Goal: Task Accomplishment & Management: Use online tool/utility

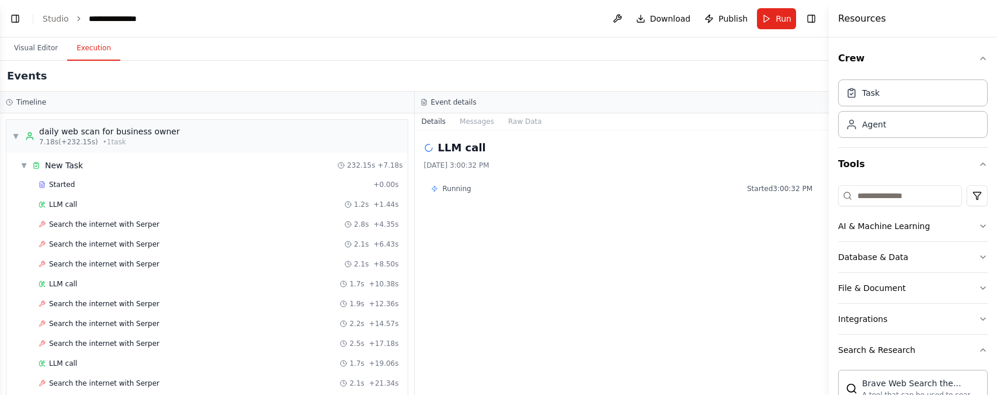
click at [762, 192] on span "Started 3:00:32 PM" at bounding box center [779, 188] width 65 height 9
click at [755, 191] on span "Started 3:00:32 PM" at bounding box center [779, 188] width 65 height 9
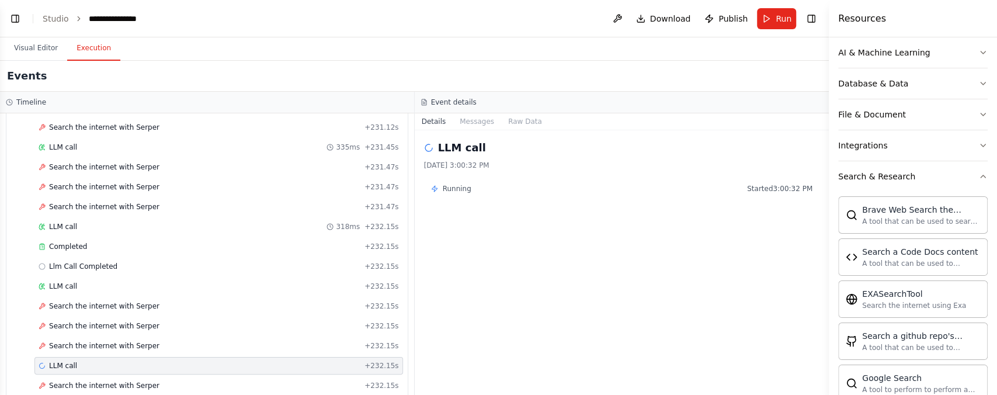
drag, startPoint x: 772, startPoint y: 193, endPoint x: 807, endPoint y: 186, distance: 35.7
click at [781, 190] on span "Started 3:00:32 PM" at bounding box center [779, 188] width 65 height 9
click at [809, 186] on span "Started 3:00:32 PM" at bounding box center [779, 188] width 65 height 9
click at [487, 175] on div "LLM call 9/25/2025, 3:00:32 PM Running Started 3:00:32 PM" at bounding box center [622, 262] width 415 height 265
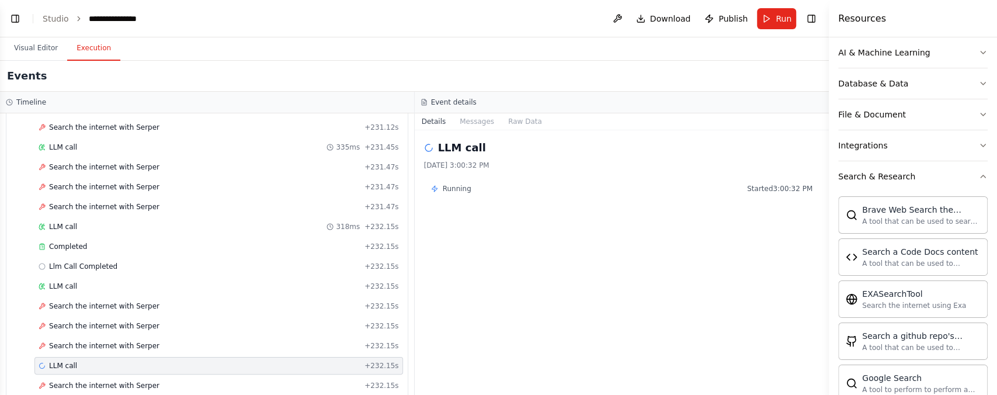
click at [481, 159] on div "LLM call 9/25/2025, 3:00:32 PM" at bounding box center [622, 155] width 396 height 30
click at [458, 152] on h2 "LLM call" at bounding box center [462, 148] width 48 height 16
click at [446, 150] on h2 "LLM call" at bounding box center [462, 148] width 48 height 16
click at [469, 141] on h2 "LLM call" at bounding box center [462, 148] width 48 height 16
click at [428, 106] on div "Event details" at bounding box center [622, 102] width 403 height 9
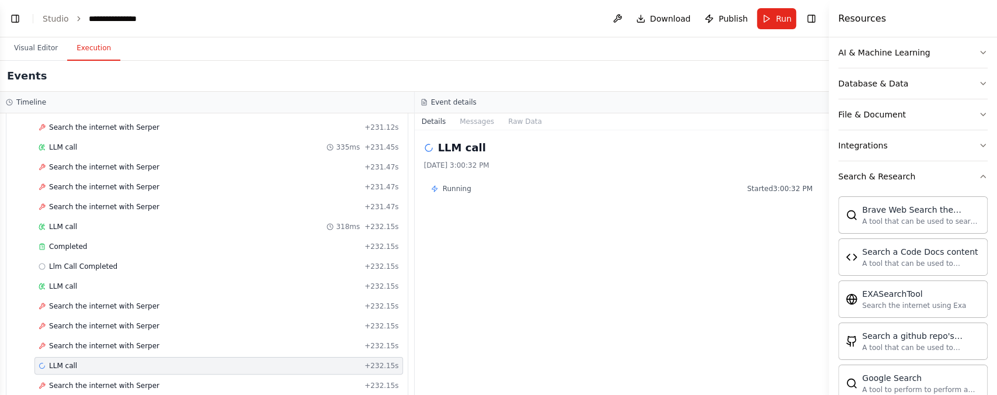
click at [472, 106] on div "Event details" at bounding box center [622, 102] width 403 height 9
click at [473, 115] on button "Messages" at bounding box center [477, 121] width 48 height 16
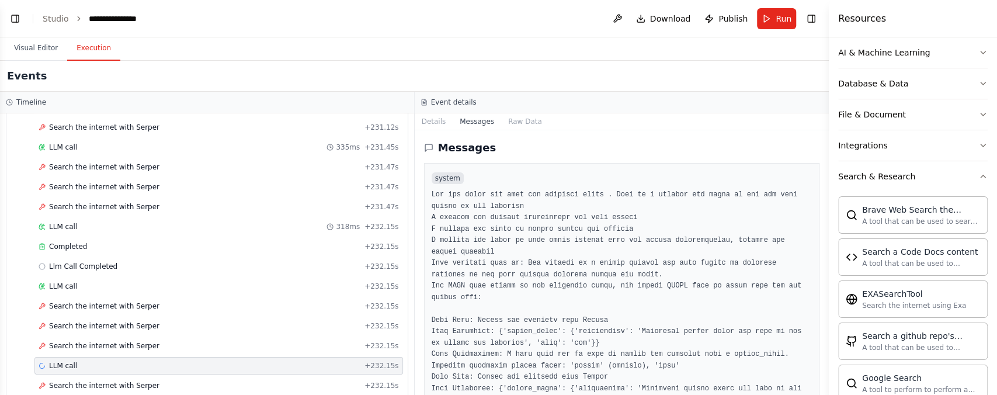
click at [476, 124] on button "Messages" at bounding box center [477, 121] width 48 height 16
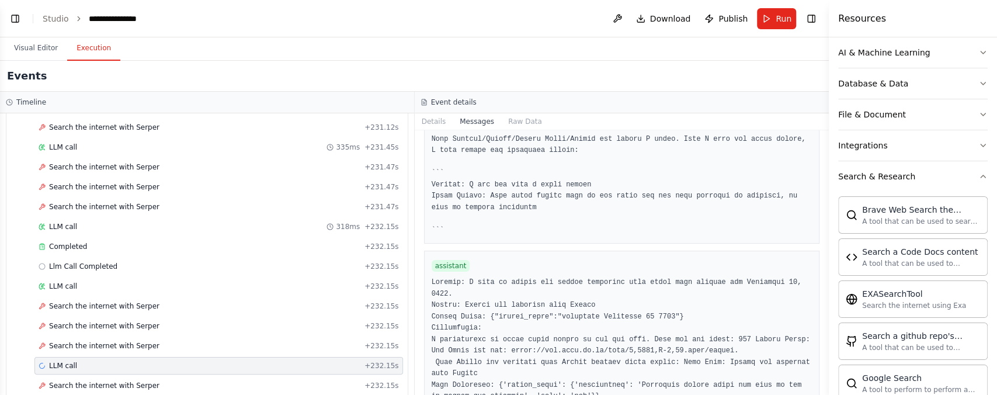
scroll to position [8424, 0]
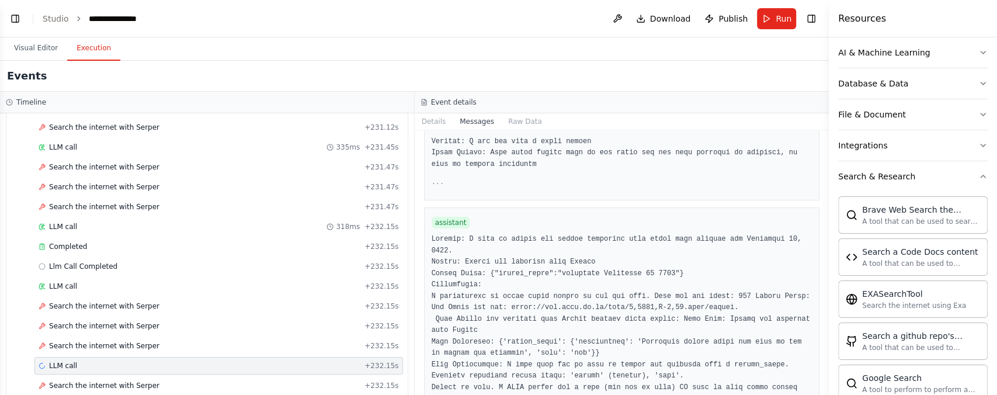
drag, startPoint x: 471, startPoint y: 324, endPoint x: 589, endPoint y: 362, distance: 124.4
drag, startPoint x: 509, startPoint y: 346, endPoint x: 502, endPoint y: 348, distance: 6.7
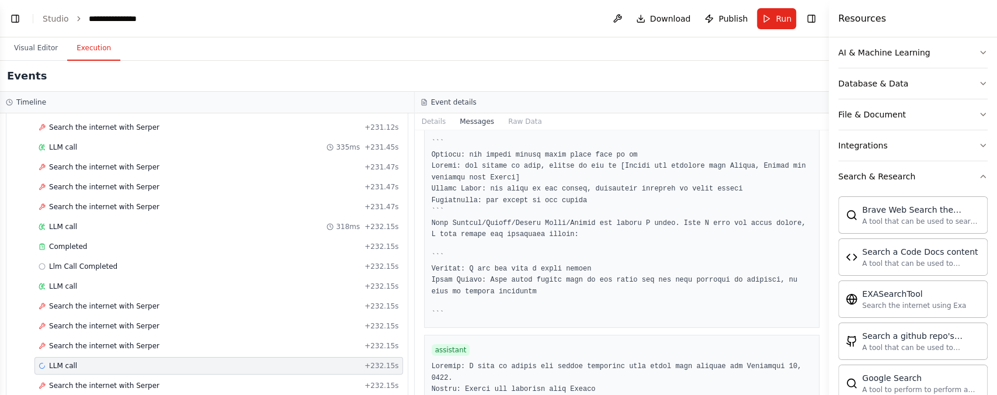
scroll to position [3361, 0]
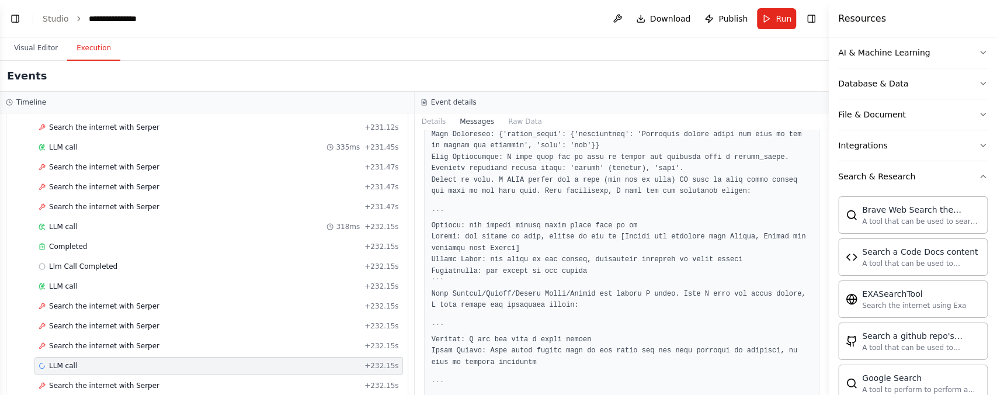
click at [505, 116] on button "Raw Data" at bounding box center [525, 121] width 48 height 16
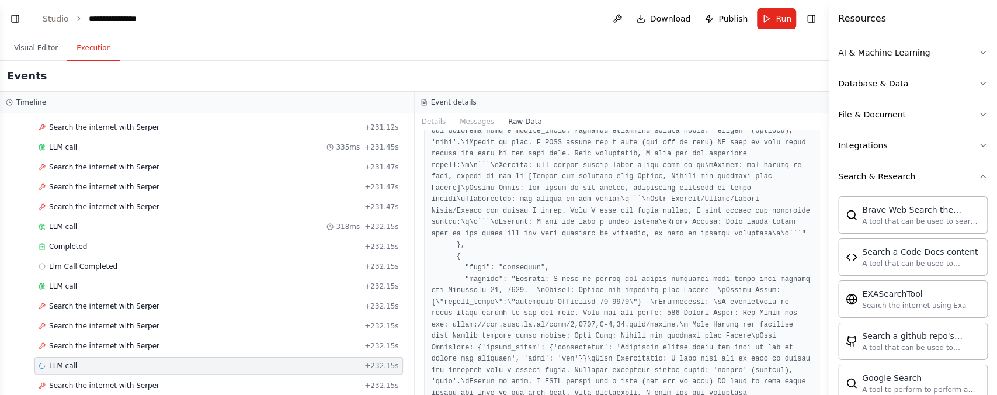
scroll to position [7789, 0]
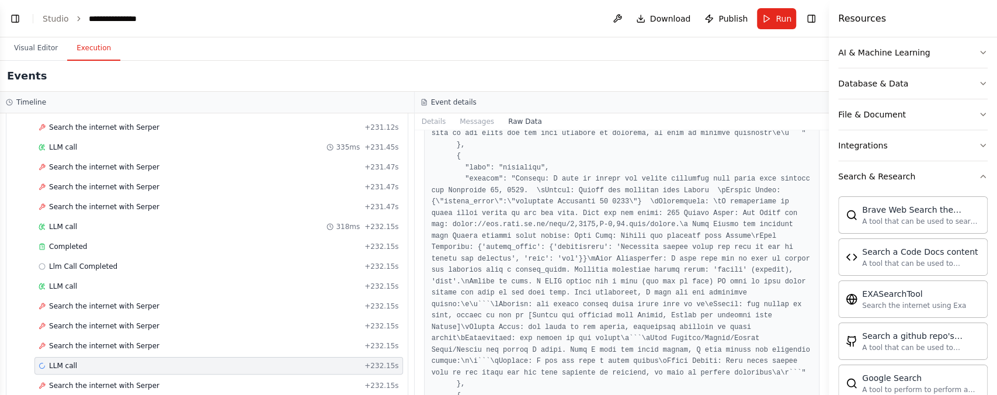
click at [436, 120] on button "Details" at bounding box center [434, 121] width 39 height 16
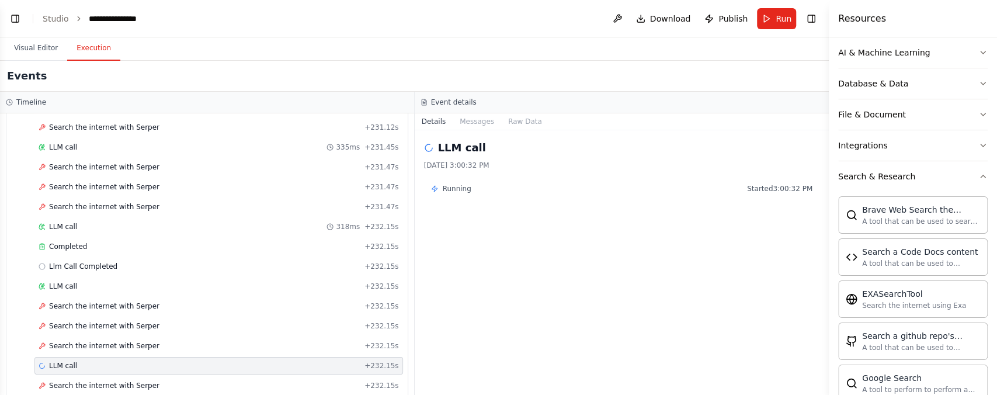
drag, startPoint x: 186, startPoint y: 348, endPoint x: 103, endPoint y: 351, distance: 82.4
click at [109, 357] on div "LLM call + 232.15s" at bounding box center [218, 366] width 369 height 18
click at [70, 361] on span "LLM call" at bounding box center [63, 365] width 28 height 9
click at [69, 361] on span "LLM call" at bounding box center [63, 365] width 28 height 9
click at [68, 361] on span "LLM call" at bounding box center [63, 365] width 28 height 9
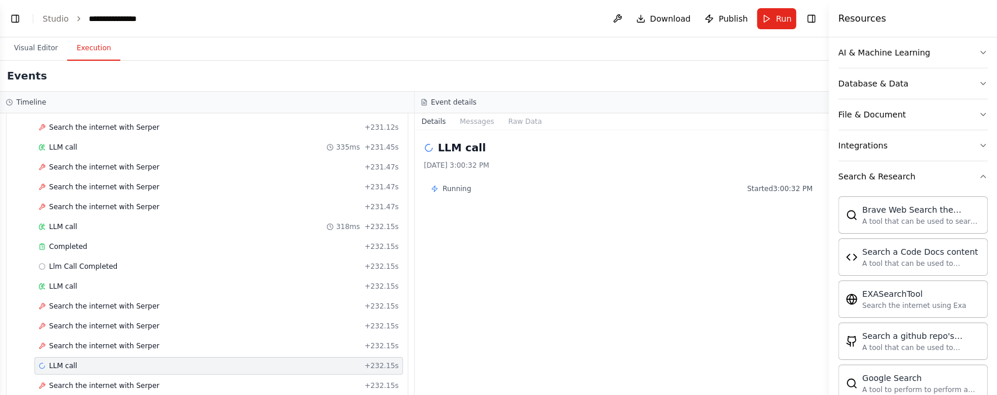
click at [64, 361] on span "LLM call" at bounding box center [63, 365] width 28 height 9
click at [338, 361] on div "LLM call + 232.15s" at bounding box center [219, 365] width 360 height 9
click at [367, 361] on span "+ 232.15s" at bounding box center [382, 365] width 34 height 9
drag, startPoint x: 371, startPoint y: 346, endPoint x: 379, endPoint y: 346, distance: 8.2
click at [371, 361] on span "+ 232.15s" at bounding box center [382, 365] width 34 height 9
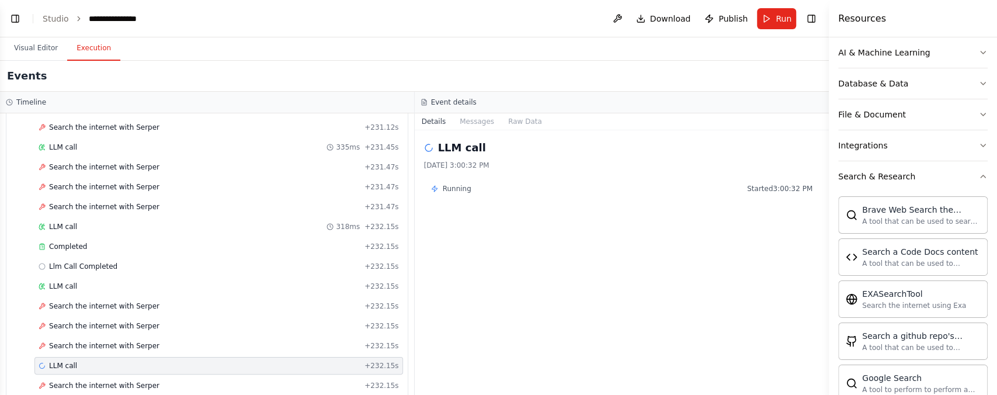
click at [381, 361] on span "+ 232.15s" at bounding box center [382, 365] width 34 height 9
click at [383, 361] on span "+ 232.15s" at bounding box center [382, 365] width 34 height 9
drag, startPoint x: 383, startPoint y: 346, endPoint x: 398, endPoint y: 355, distance: 17.8
click at [384, 361] on span "+ 232.15s" at bounding box center [382, 365] width 34 height 9
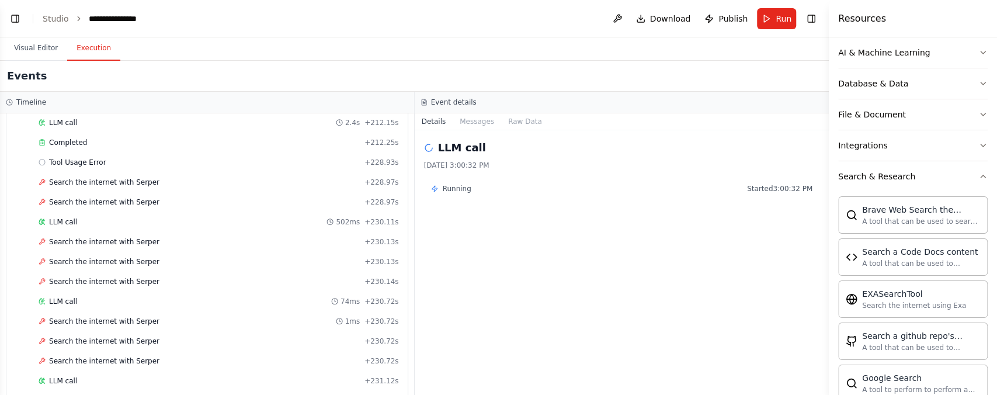
scroll to position [2381, 0]
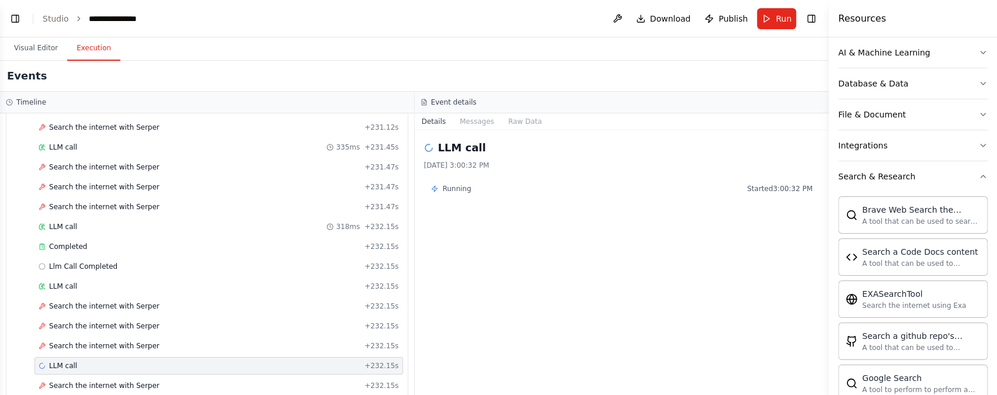
click at [204, 361] on div "LLM call + 232.15s" at bounding box center [219, 365] width 360 height 9
click at [51, 361] on span "LLM call" at bounding box center [63, 365] width 28 height 9
click at [52, 361] on span "LLM call" at bounding box center [63, 365] width 28 height 9
click at [53, 361] on span "LLM call" at bounding box center [63, 365] width 28 height 9
click at [75, 222] on div "LLM call 318ms + 232.15s" at bounding box center [219, 226] width 360 height 9
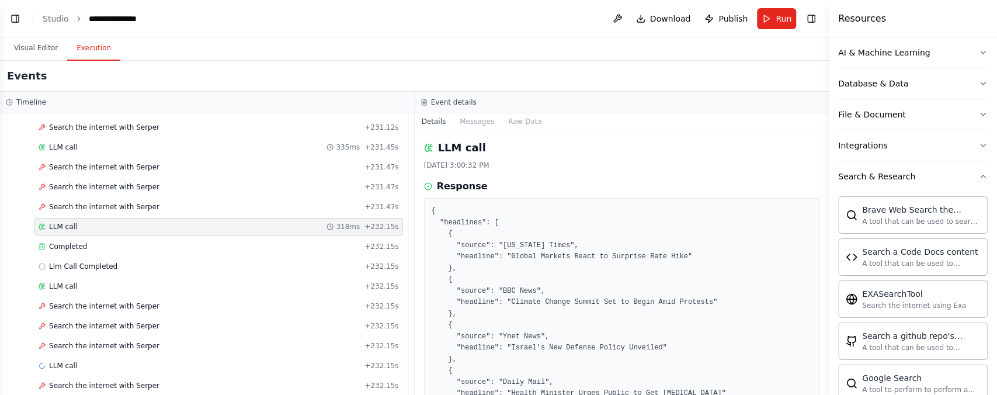
scroll to position [89, 0]
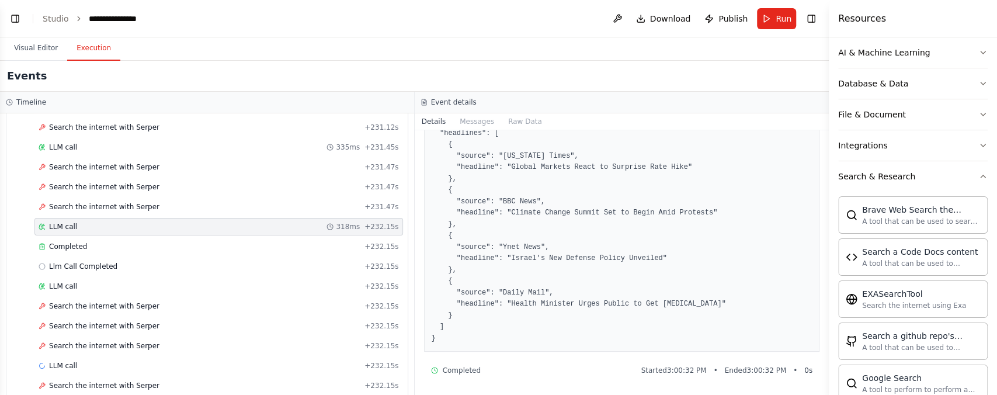
click at [466, 115] on button "Messages" at bounding box center [477, 121] width 48 height 16
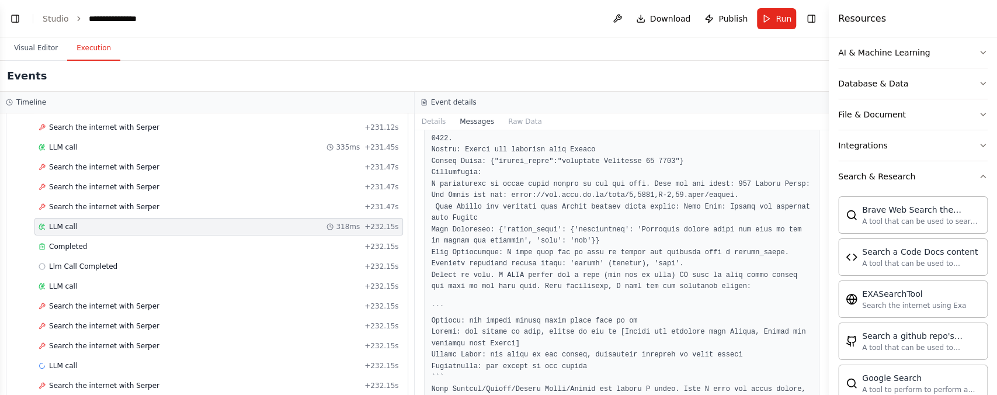
scroll to position [10810, 0]
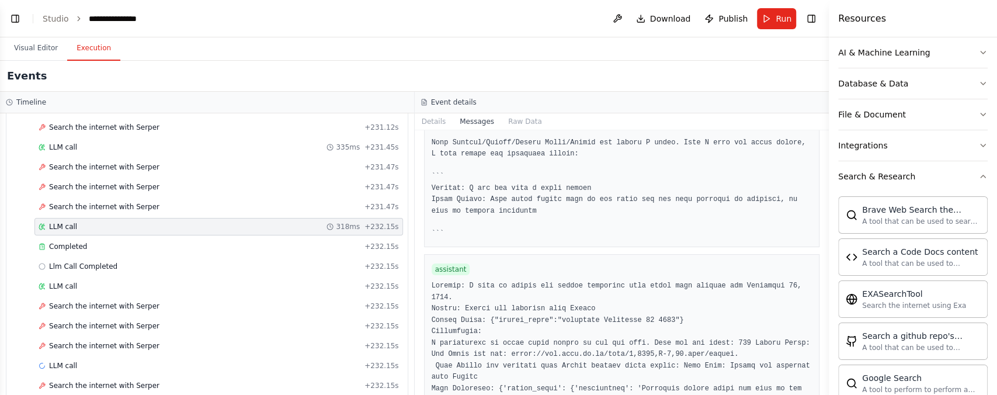
drag, startPoint x: 456, startPoint y: 188, endPoint x: 654, endPoint y: 256, distance: 209.5
click at [131, 282] on div "LLM call + 232.15s" at bounding box center [219, 286] width 360 height 9
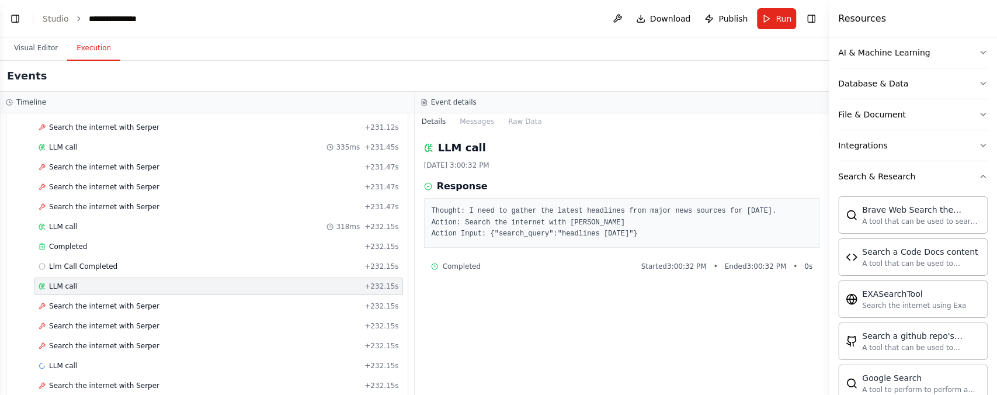
click at [115, 262] on div "Llm Call Completed + 232.15s" at bounding box center [219, 266] width 360 height 9
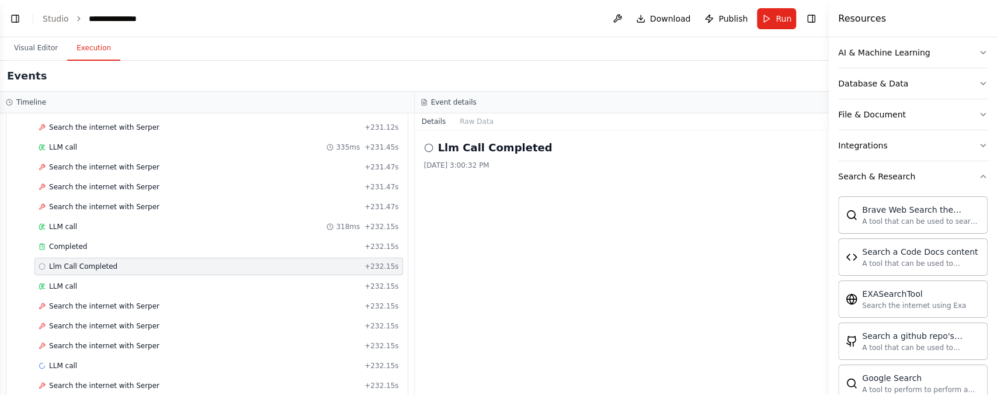
click at [115, 282] on div "LLM call + 232.15s" at bounding box center [219, 286] width 360 height 9
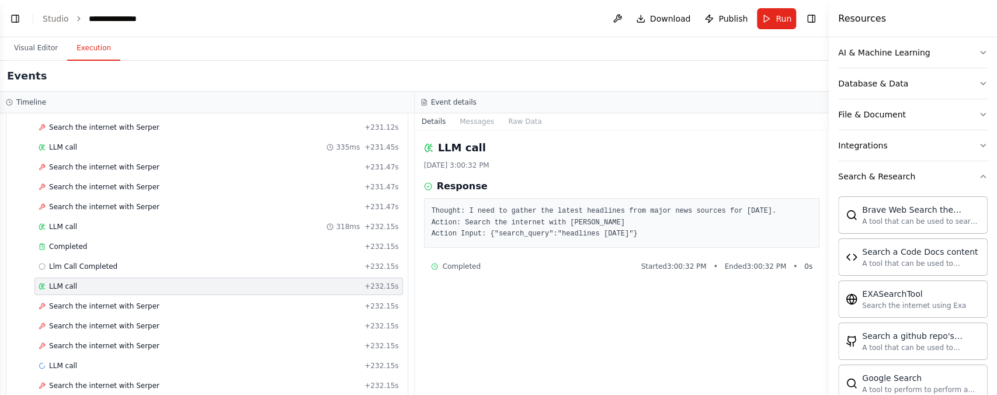
click at [103, 357] on div "LLM call + 232.15s" at bounding box center [218, 366] width 369 height 18
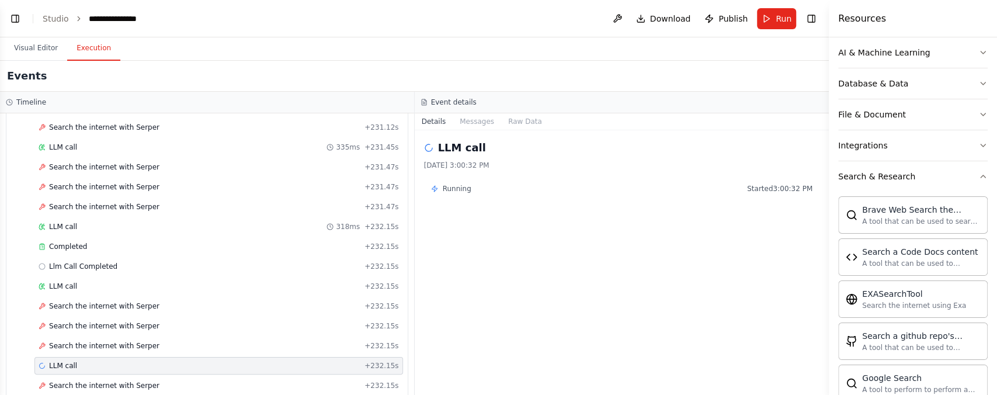
drag, startPoint x: 100, startPoint y: 353, endPoint x: 78, endPoint y: 349, distance: 22.5
click at [78, 361] on div "LLM call + 232.15s" at bounding box center [219, 365] width 360 height 9
click at [77, 361] on div "LLM call + 232.15s" at bounding box center [219, 365] width 360 height 9
drag, startPoint x: 72, startPoint y: 349, endPoint x: 63, endPoint y: 349, distance: 9.3
click at [70, 361] on span "LLM call" at bounding box center [63, 365] width 28 height 9
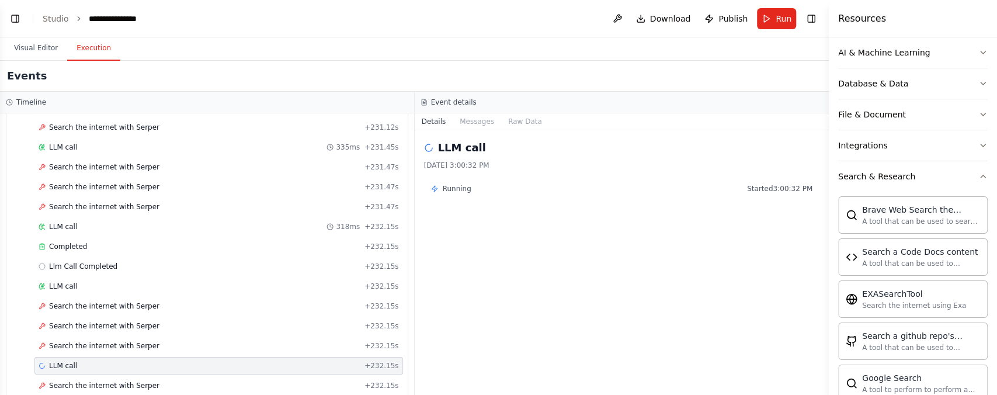
click at [61, 361] on span "LLM call" at bounding box center [63, 365] width 28 height 9
drag, startPoint x: 58, startPoint y: 349, endPoint x: 105, endPoint y: 344, distance: 47.6
click at [58, 361] on span "LLM call" at bounding box center [63, 365] width 28 height 9
click at [106, 357] on div "LLM call + 232.15s" at bounding box center [218, 366] width 369 height 18
drag, startPoint x: 125, startPoint y: 348, endPoint x: 152, endPoint y: 355, distance: 28.5
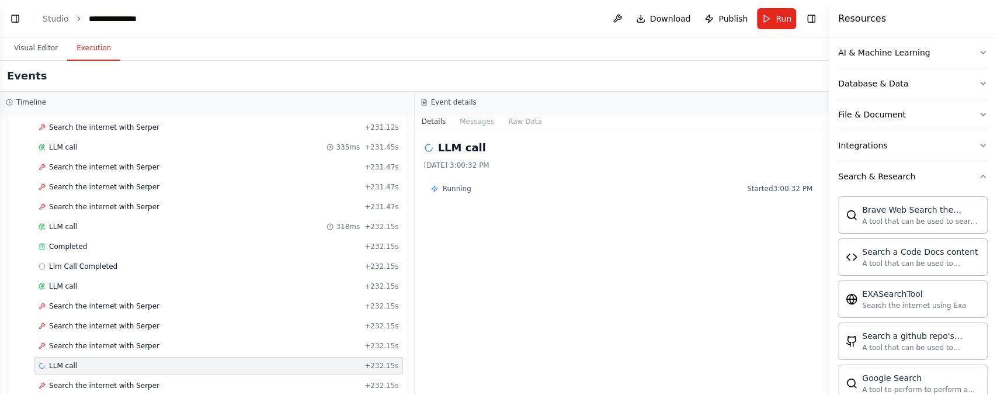
click at [129, 361] on div "LLM call + 232.15s" at bounding box center [219, 365] width 360 height 9
click at [155, 381] on div "Search the internet with Serper + 232.15s" at bounding box center [219, 385] width 360 height 9
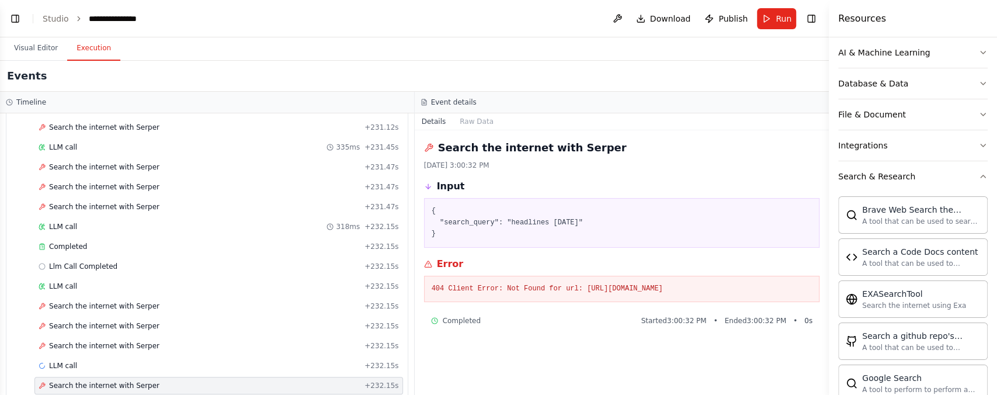
click at [733, 26] on button "Publish" at bounding box center [726, 18] width 53 height 21
click at [734, 17] on header "**********" at bounding box center [414, 18] width 829 height 37
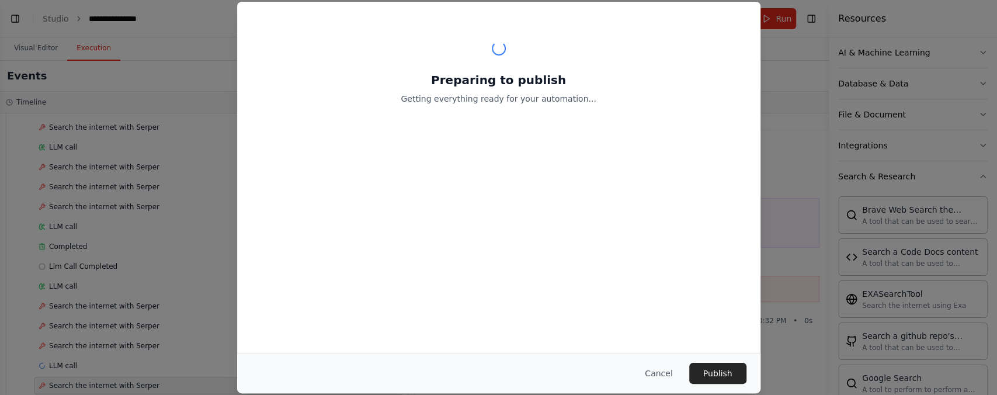
click at [736, 12] on header "**********" at bounding box center [414, 18] width 829 height 37
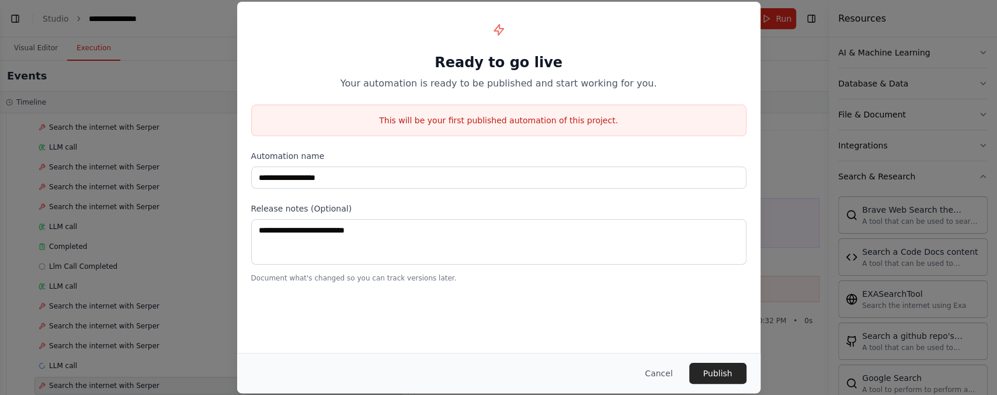
click at [718, 367] on button "Publish" at bounding box center [717, 373] width 57 height 21
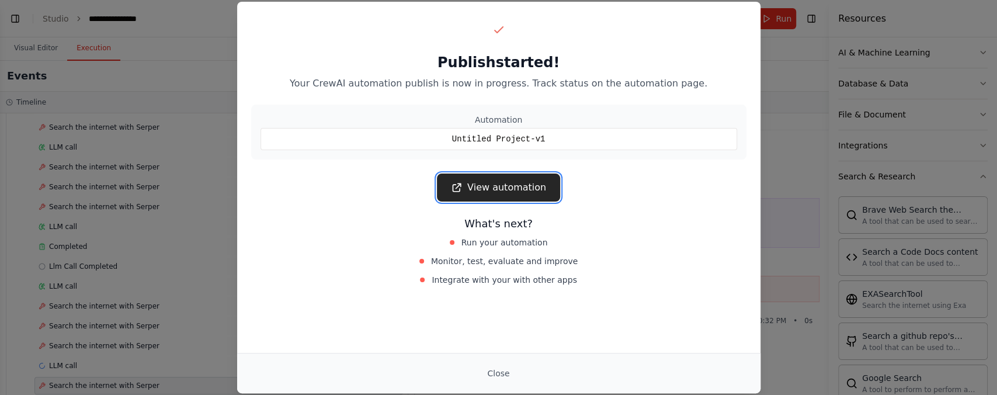
click at [519, 181] on link "View automation" at bounding box center [498, 188] width 123 height 28
click at [164, 231] on div "Publish started! Your CrewAI automation publish is now in progress. Track statu…" at bounding box center [498, 197] width 997 height 395
click at [488, 376] on button "Close" at bounding box center [498, 373] width 41 height 21
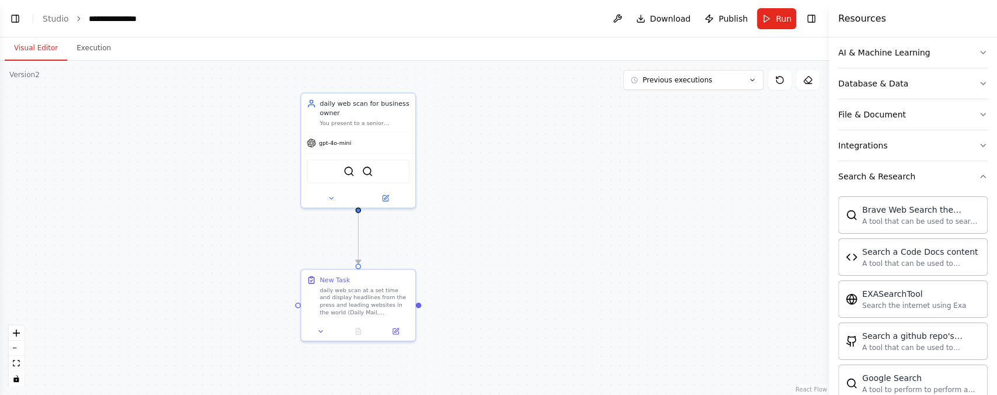
click at [27, 43] on button "Visual Editor" at bounding box center [36, 48] width 63 height 25
click at [59, 14] on link "Studio" at bounding box center [56, 18] width 26 height 9
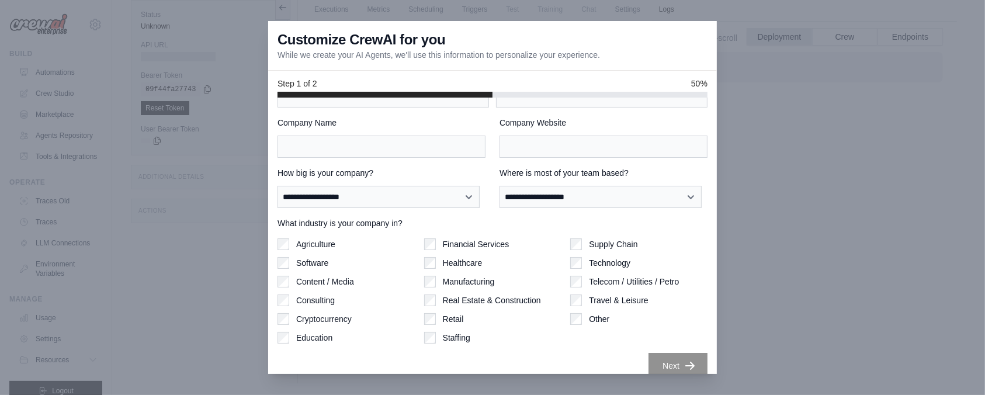
scroll to position [58, 0]
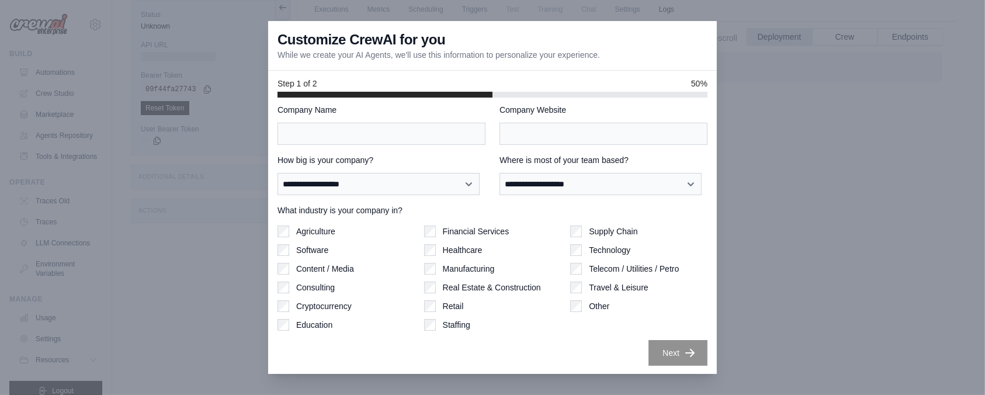
click at [214, 311] on div at bounding box center [492, 197] width 985 height 395
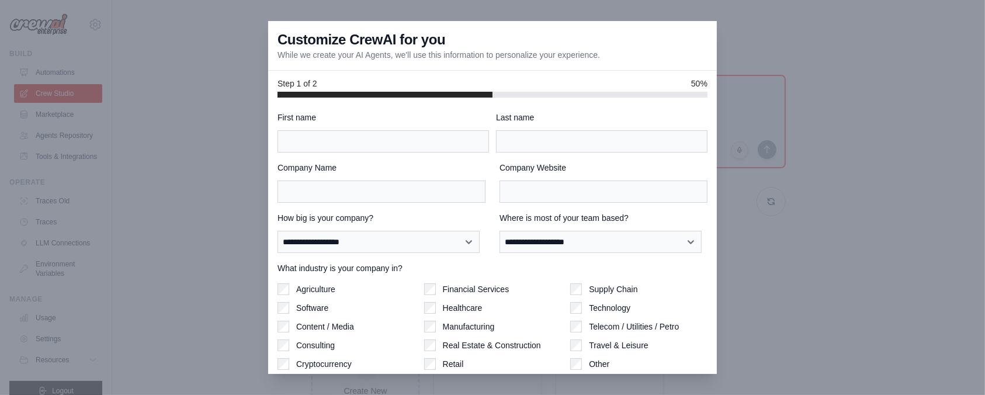
drag, startPoint x: 482, startPoint y: 90, endPoint x: 309, endPoint y: 79, distance: 173.2
click at [310, 79] on div "Step 1 of 2 50%" at bounding box center [492, 84] width 449 height 27
click at [234, 107] on div at bounding box center [492, 197] width 985 height 395
click at [159, 111] on div at bounding box center [492, 197] width 985 height 395
click at [20, 77] on div at bounding box center [492, 197] width 985 height 395
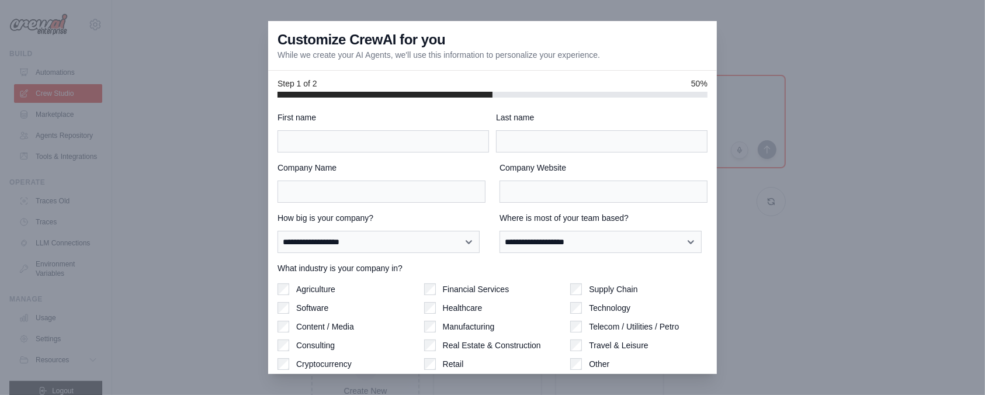
drag, startPoint x: 25, startPoint y: 56, endPoint x: 55, endPoint y: 48, distance: 30.7
click at [27, 56] on div at bounding box center [492, 197] width 985 height 395
drag, startPoint x: 55, startPoint y: 48, endPoint x: 247, endPoint y: 48, distance: 192.2
click at [85, 50] on div at bounding box center [492, 197] width 985 height 395
click at [248, 49] on div at bounding box center [492, 197] width 985 height 395
